Goal: Task Accomplishment & Management: Complete application form

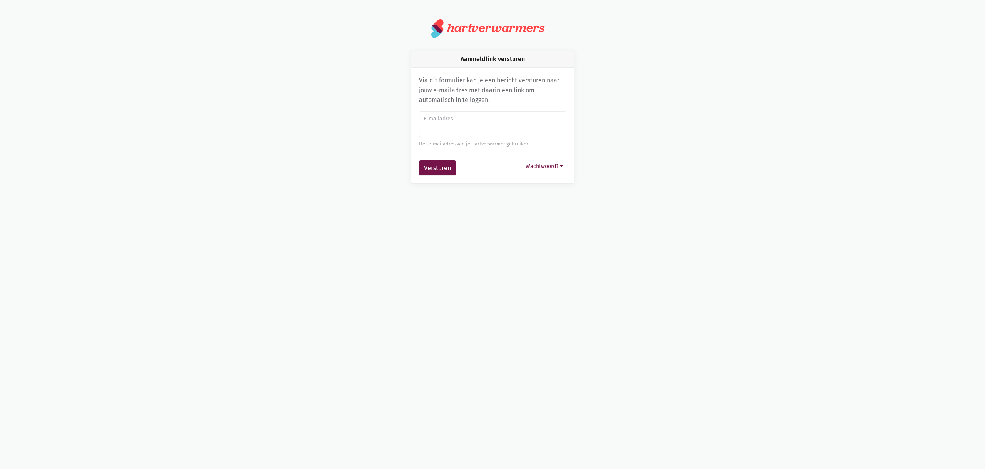
click at [451, 127] on input "E-mailadres" at bounding box center [492, 124] width 147 height 26
type input "[EMAIL_ADDRESS][DOMAIN_NAME]"
click at [446, 169] on button "Versturen" at bounding box center [437, 167] width 37 height 15
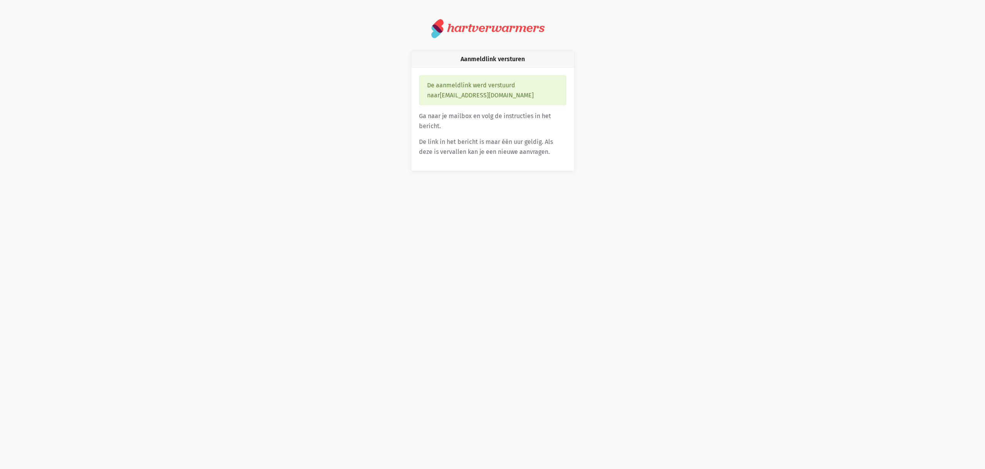
click at [448, 95] on div "De aanmeldlink werd verstuurd naar [EMAIL_ADDRESS][DOMAIN_NAME]" at bounding box center [492, 90] width 147 height 30
click at [476, 58] on div "Aanmeldlink versturen" at bounding box center [492, 59] width 163 height 17
click at [473, 27] on div "hartverwarmers" at bounding box center [495, 28] width 97 height 14
